Goal: Task Accomplishment & Management: Manage account settings

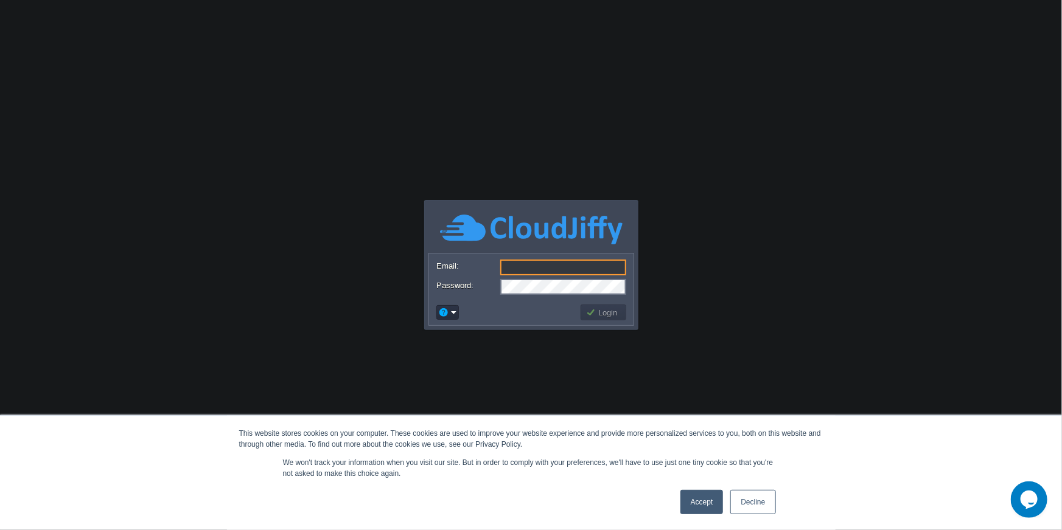
click at [554, 268] on input "Email:" at bounding box center [563, 268] width 126 height 16
type input "[PERSON_NAME][EMAIL_ADDRESS][DOMAIN_NAME]"
click at [608, 307] on button "Login" at bounding box center [603, 312] width 35 height 11
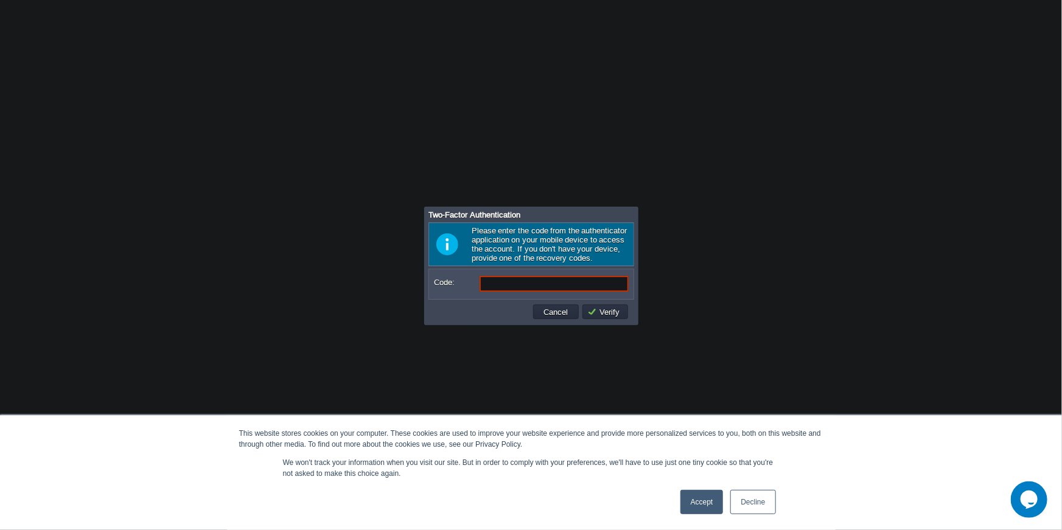
click at [697, 502] on link "Accept" at bounding box center [701, 502] width 43 height 24
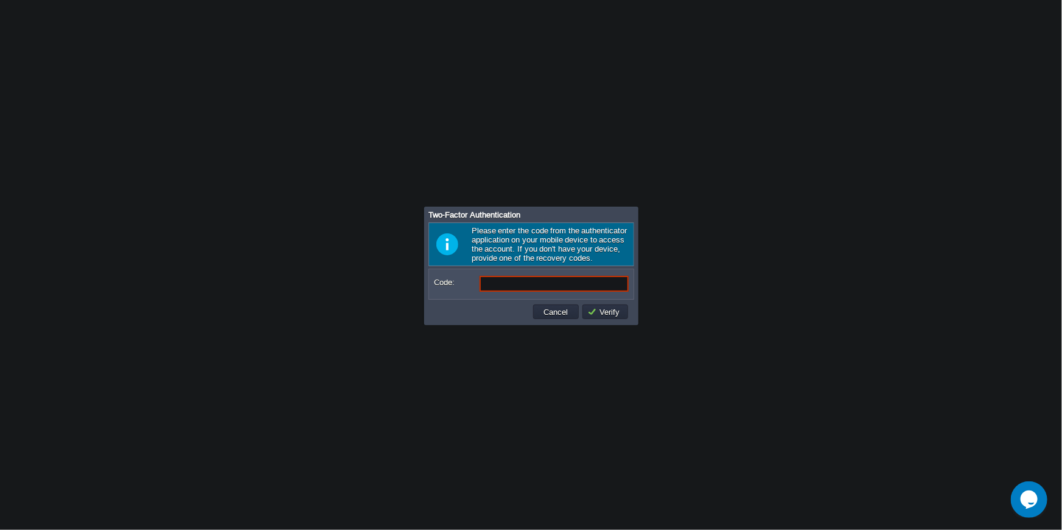
click at [540, 285] on input "Code:" at bounding box center [553, 284] width 149 height 16
click at [521, 284] on input "Code:" at bounding box center [553, 284] width 149 height 16
type input "877697"
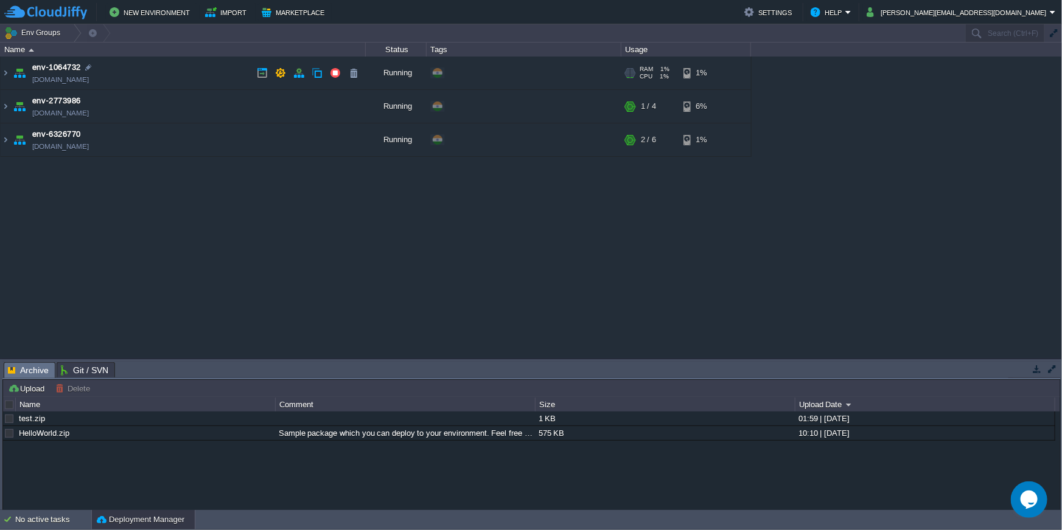
click at [132, 75] on td "env-1064732 [DOMAIN_NAME]" at bounding box center [183, 73] width 365 height 33
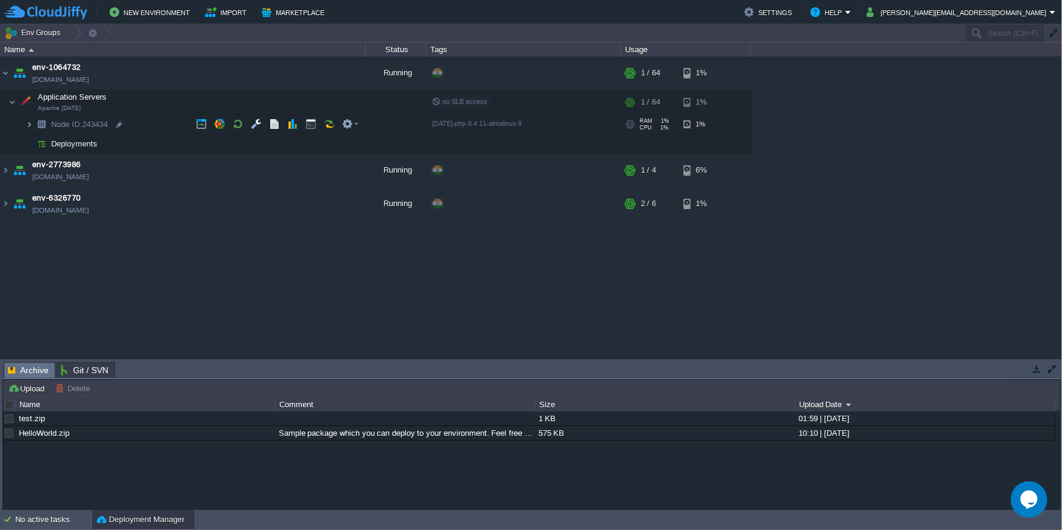
click at [27, 125] on img at bounding box center [29, 124] width 7 height 19
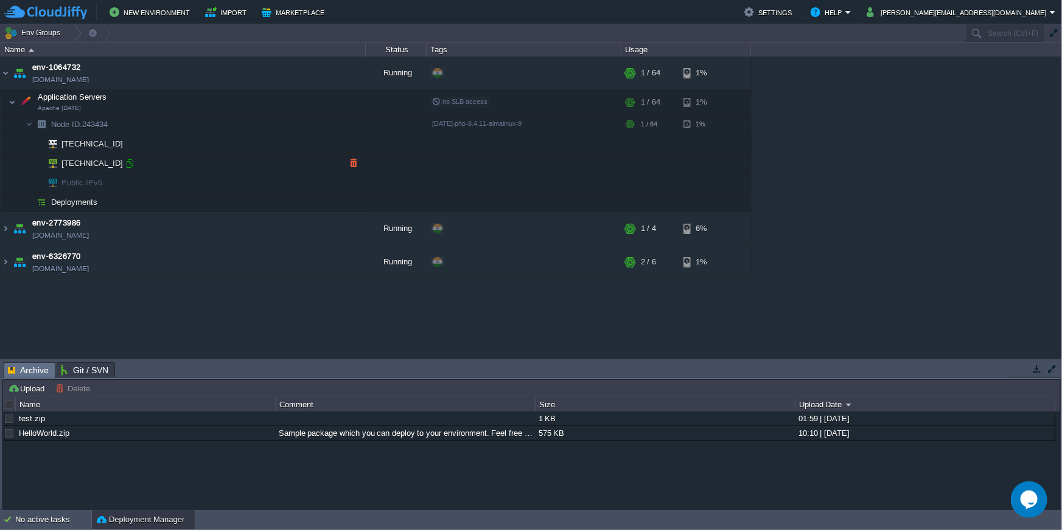
click at [129, 167] on div at bounding box center [129, 163] width 11 height 11
click at [277, 76] on button "button" at bounding box center [280, 73] width 11 height 11
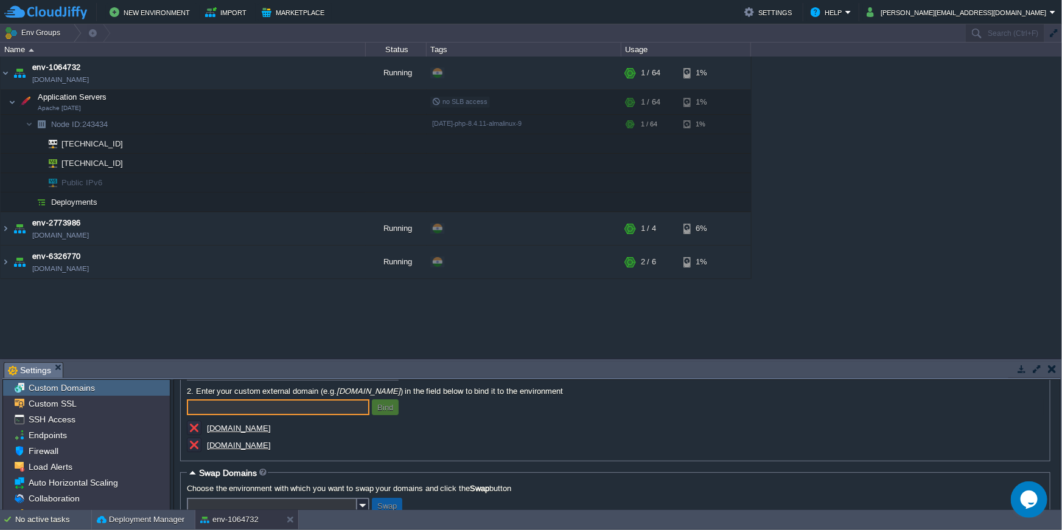
scroll to position [43, 0]
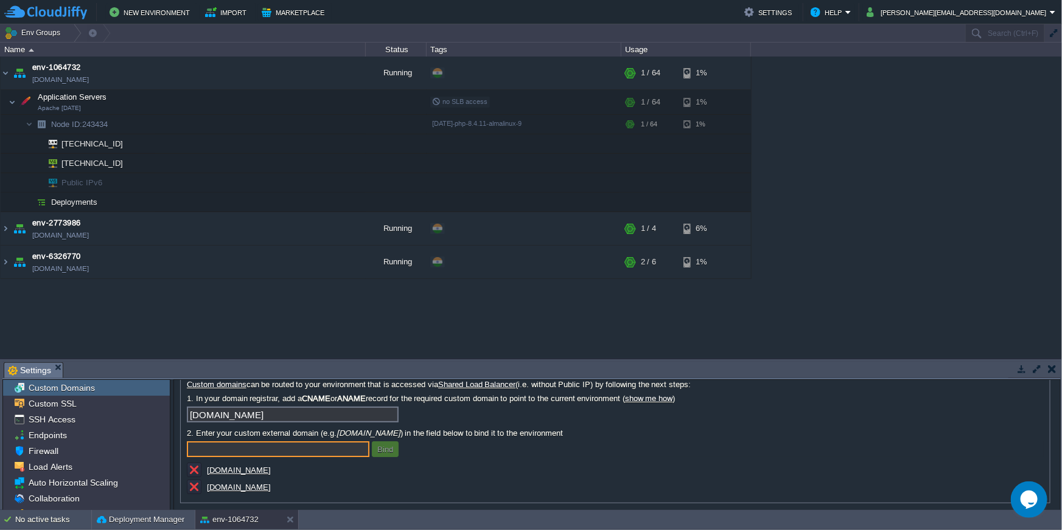
paste input "[TECHNICAL_ID]"
click at [311, 470] on div "[DOMAIN_NAME]" at bounding box center [308, 471] width 243 height 17
drag, startPoint x: 311, startPoint y: 470, endPoint x: 300, endPoint y: 481, distance: 15.1
click at [300, 481] on div "Note: For environments that are accessed through the Public IP (recommended for…" at bounding box center [615, 428] width 857 height 137
click at [310, 475] on div "[DOMAIN_NAME]" at bounding box center [308, 471] width 243 height 17
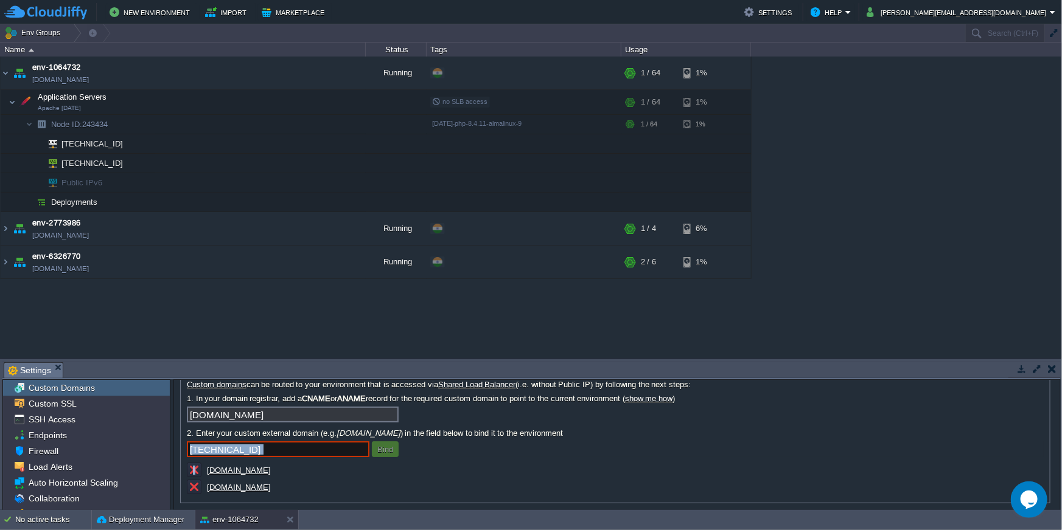
drag, startPoint x: 310, startPoint y: 474, endPoint x: 242, endPoint y: 473, distance: 68.7
click at [242, 473] on div "[DOMAIN_NAME]" at bounding box center [308, 471] width 243 height 17
click at [277, 454] on input "[TECHNICAL_ID]" at bounding box center [278, 450] width 183 height 16
paste input "[DOMAIN_NAME]"
type input "[DOMAIN_NAME]"
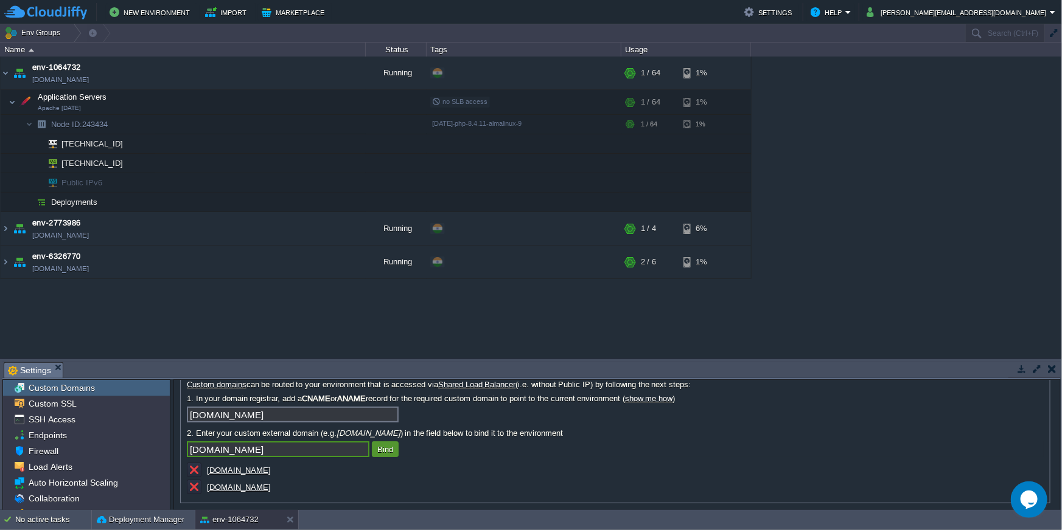
click at [384, 451] on button "Bind" at bounding box center [385, 449] width 23 height 11
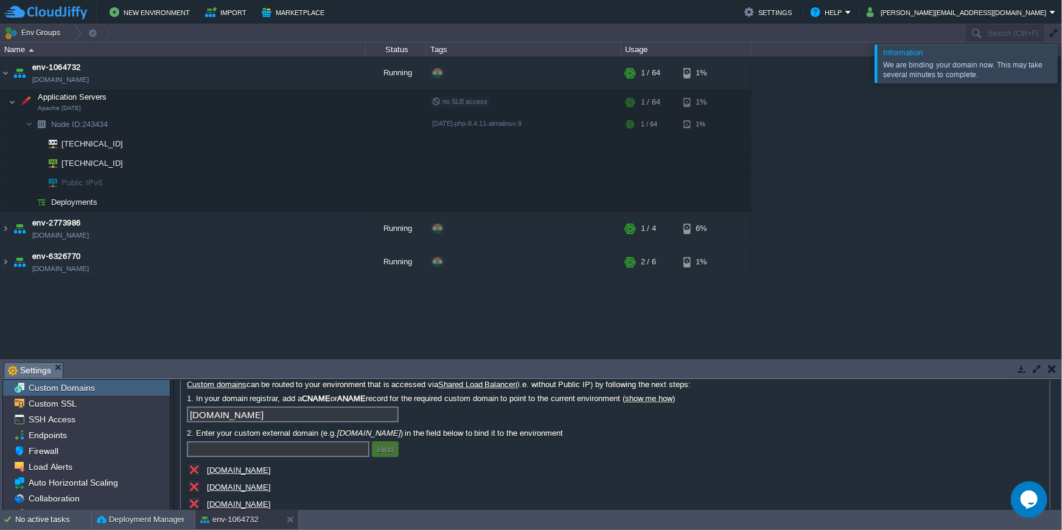
click at [266, 471] on u "[DOMAIN_NAME]" at bounding box center [239, 470] width 64 height 9
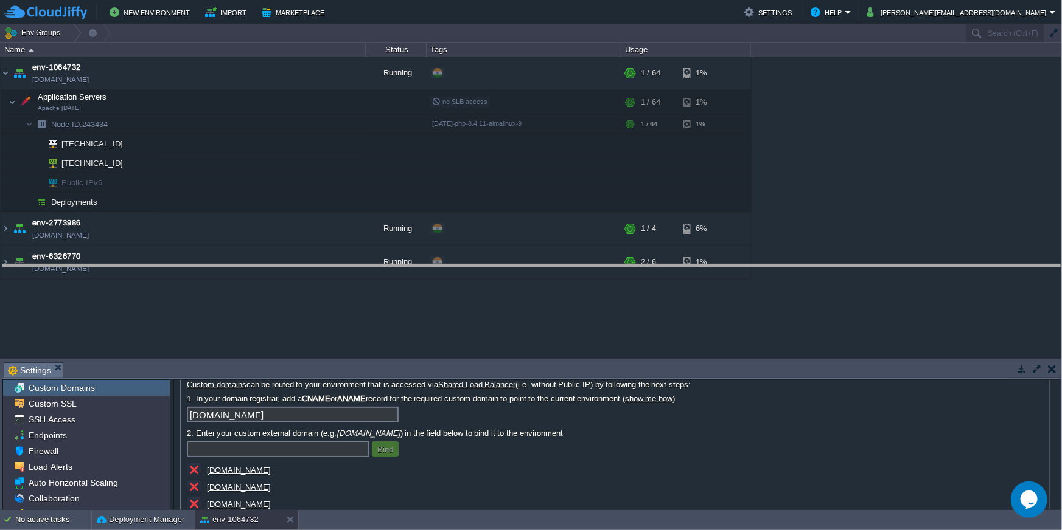
drag, startPoint x: 345, startPoint y: 366, endPoint x: 327, endPoint y: 268, distance: 99.6
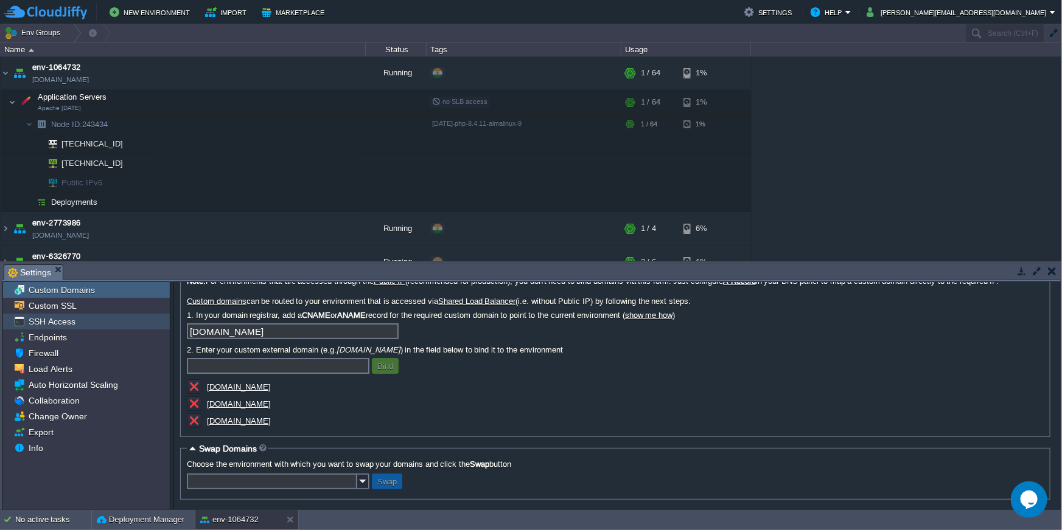
click at [66, 316] on div "SSH Access" at bounding box center [86, 322] width 167 height 16
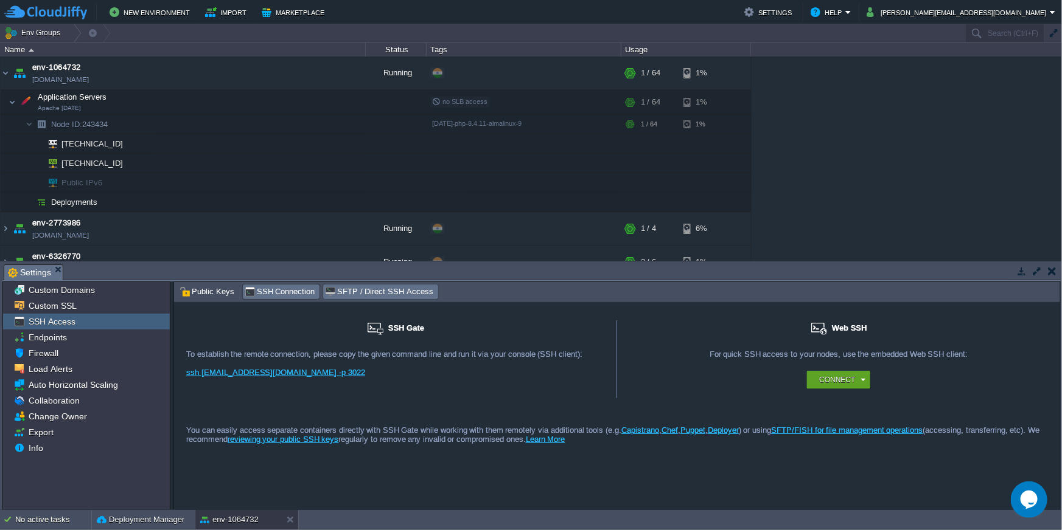
click at [358, 292] on span "SFTP / Direct SSH Access" at bounding box center [379, 291] width 108 height 13
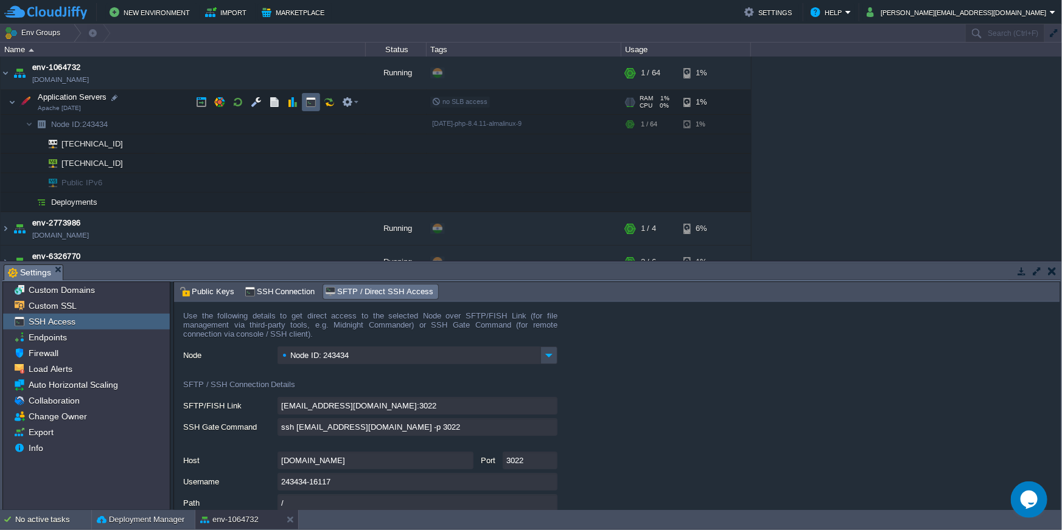
click at [310, 105] on button "button" at bounding box center [310, 102] width 11 height 11
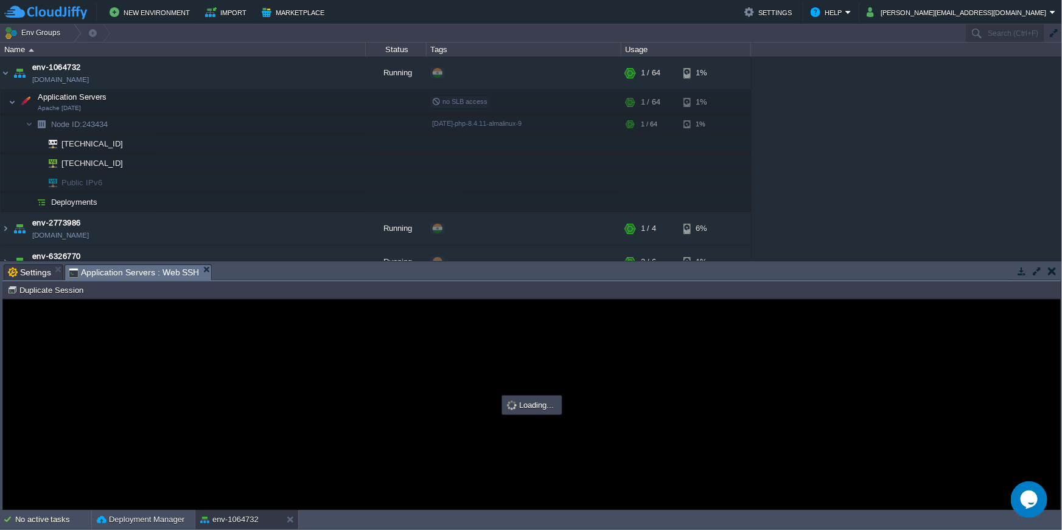
scroll to position [0, 0]
type input "#000000"
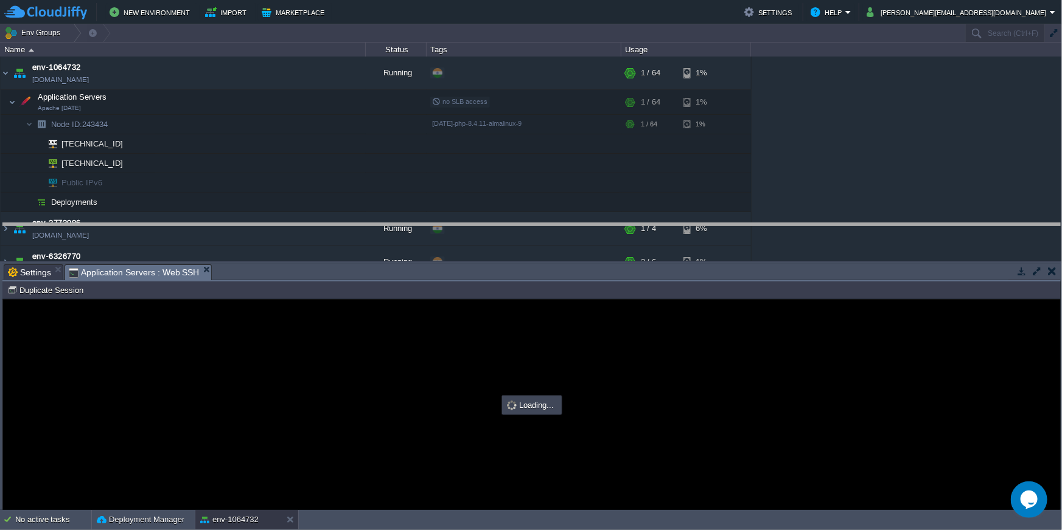
drag, startPoint x: 450, startPoint y: 274, endPoint x: 457, endPoint y: 259, distance: 16.1
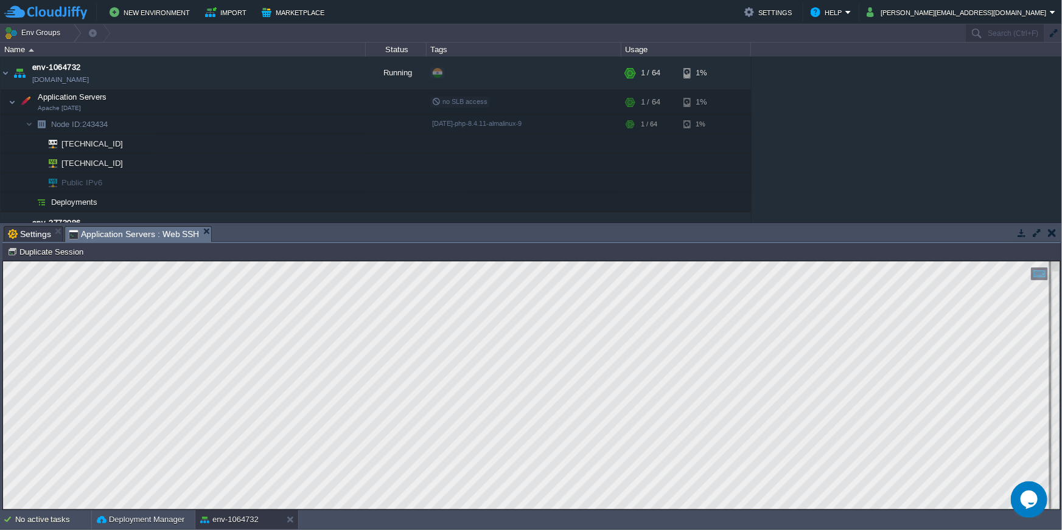
click at [30, 229] on span "Settings" at bounding box center [29, 234] width 43 height 15
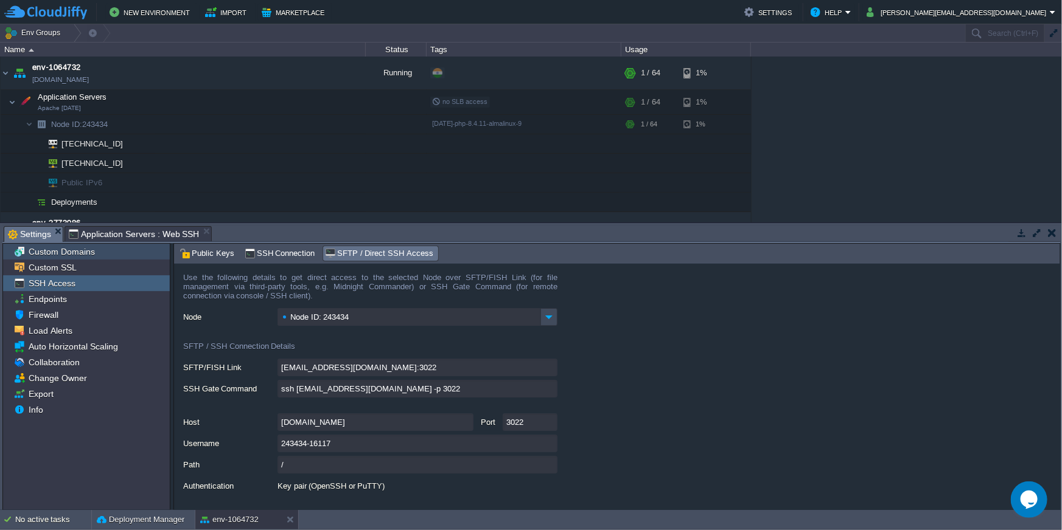
click at [57, 255] on span "Custom Domains" at bounding box center [61, 251] width 71 height 11
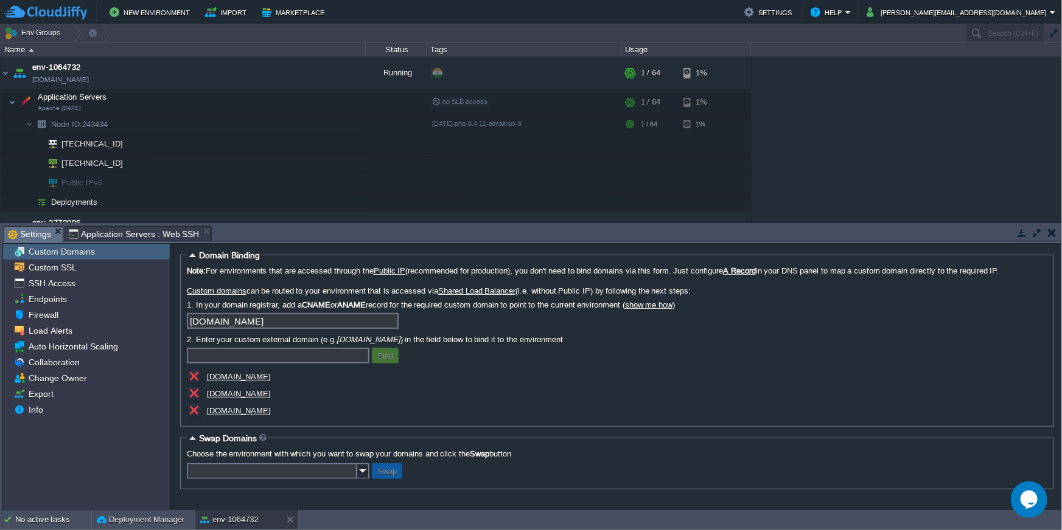
click at [343, 381] on div "[DOMAIN_NAME]" at bounding box center [308, 377] width 243 height 17
click at [237, 409] on u "[DOMAIN_NAME]" at bounding box center [239, 410] width 64 height 9
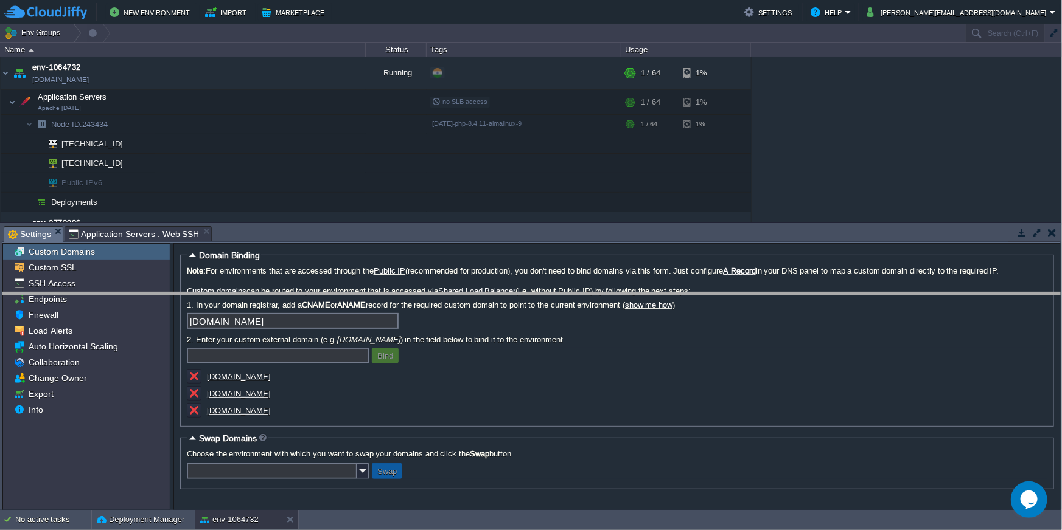
drag, startPoint x: 299, startPoint y: 232, endPoint x: 303, endPoint y: 302, distance: 69.4
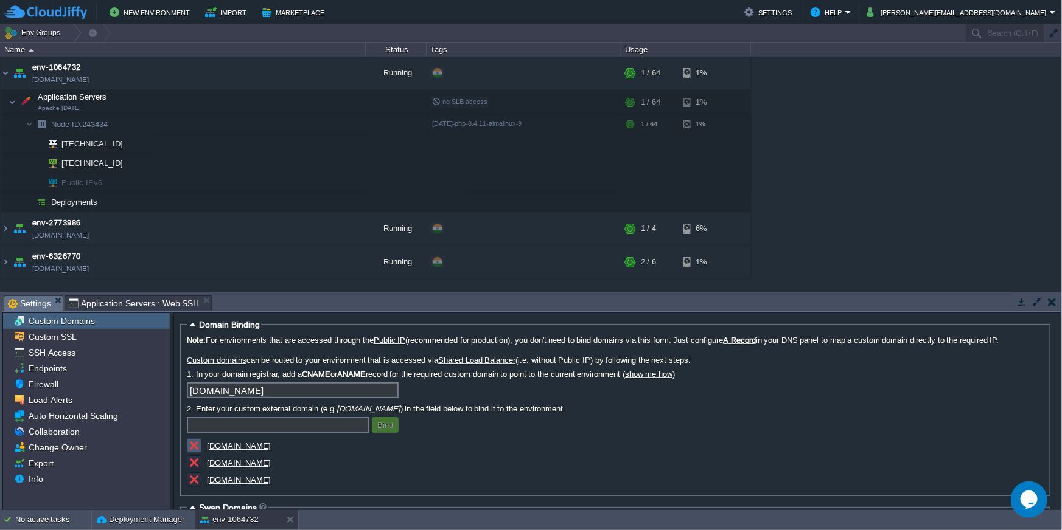
click at [196, 441] on button "button" at bounding box center [194, 445] width 11 height 11
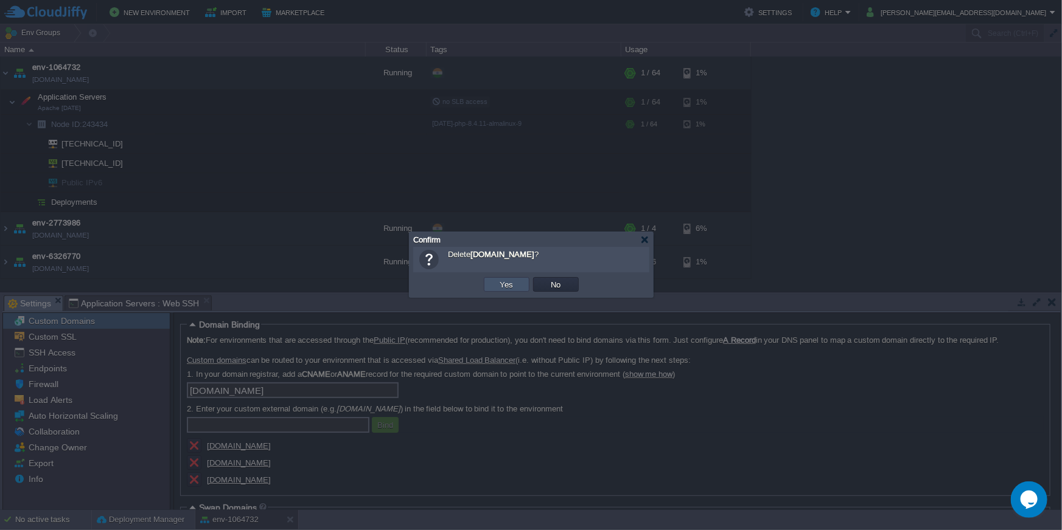
click at [507, 285] on button "Yes" at bounding box center [506, 284] width 21 height 11
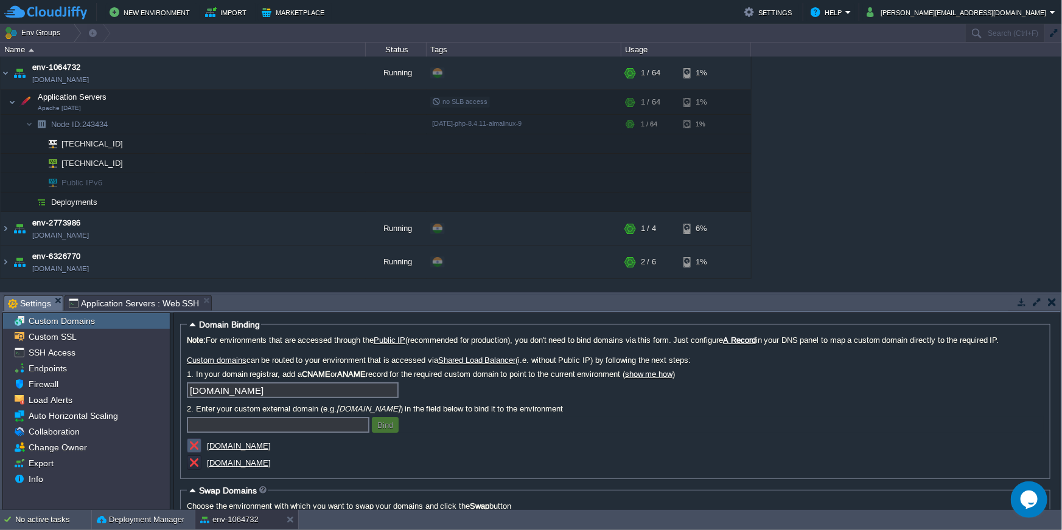
click at [190, 450] on td at bounding box center [194, 446] width 15 height 15
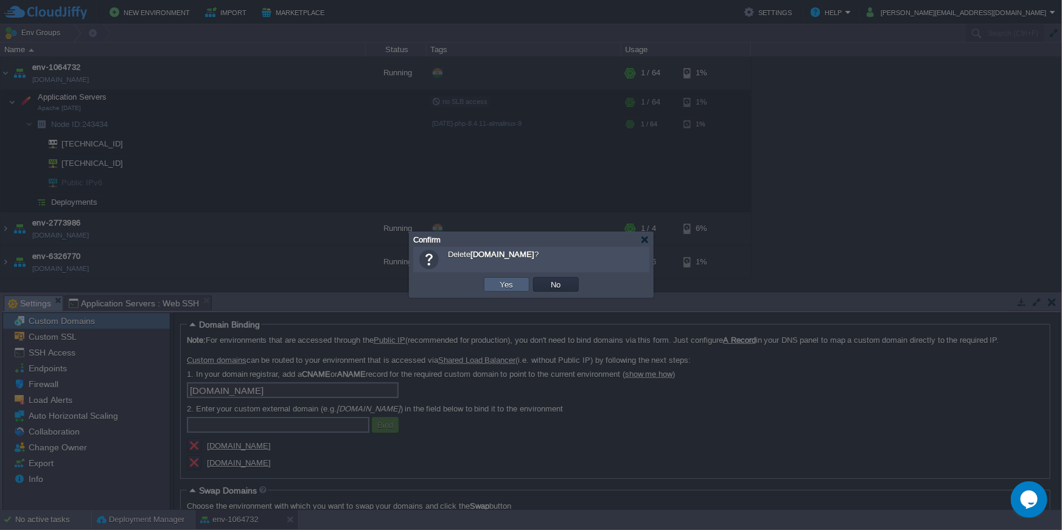
click at [493, 291] on td "Yes" at bounding box center [507, 284] width 46 height 15
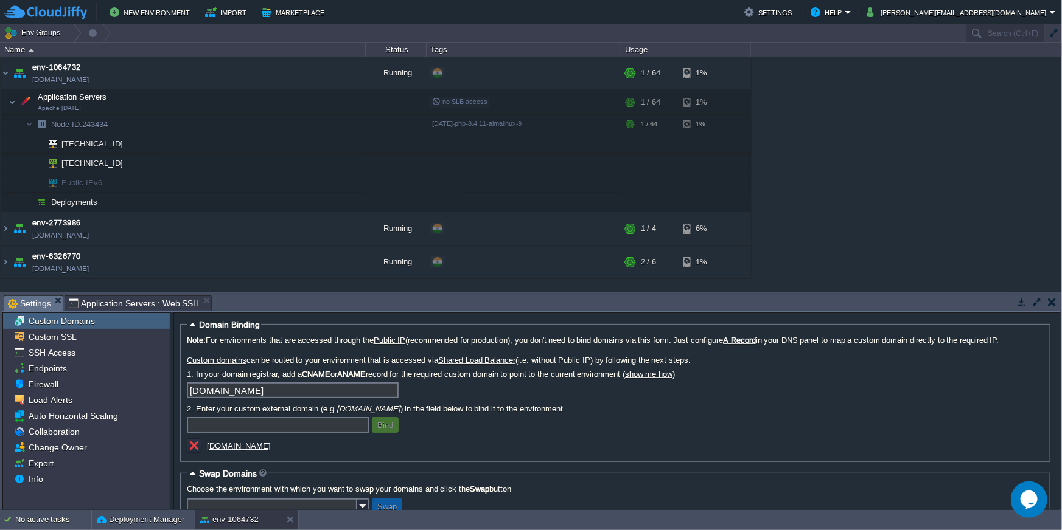
click at [140, 303] on span "Application Servers : Web SSH" at bounding box center [134, 303] width 131 height 15
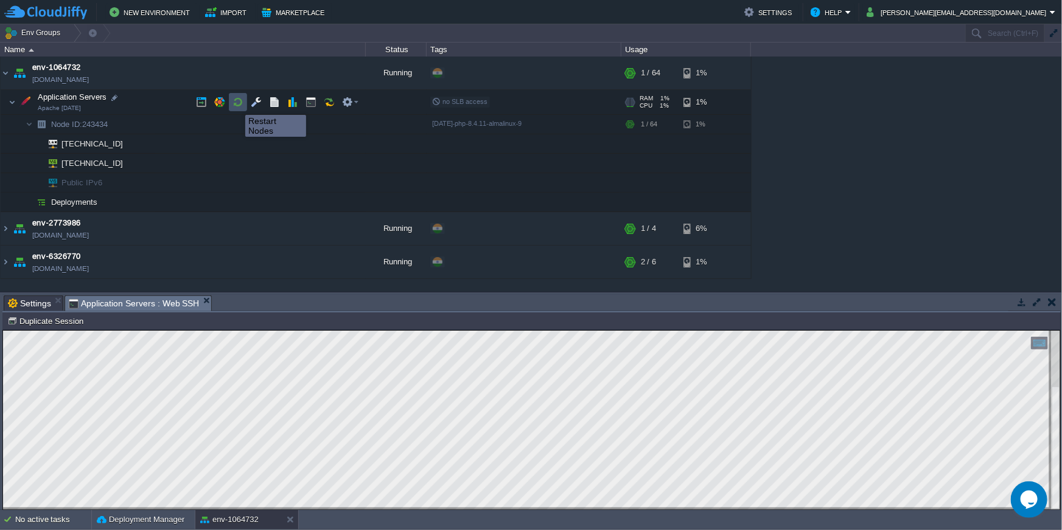
click at [236, 104] on button "button" at bounding box center [237, 102] width 11 height 11
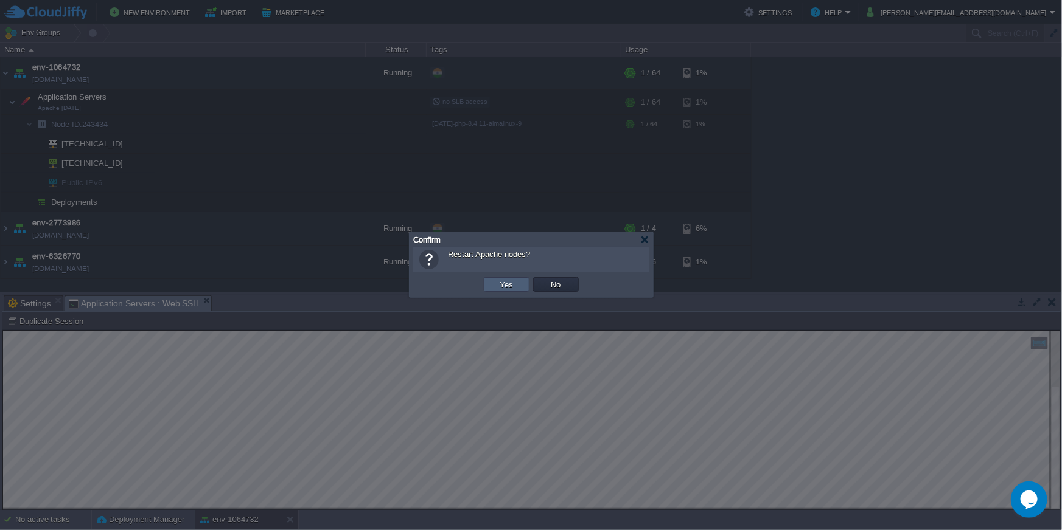
click at [493, 282] on td "Yes" at bounding box center [507, 284] width 46 height 15
